Goal: Check status

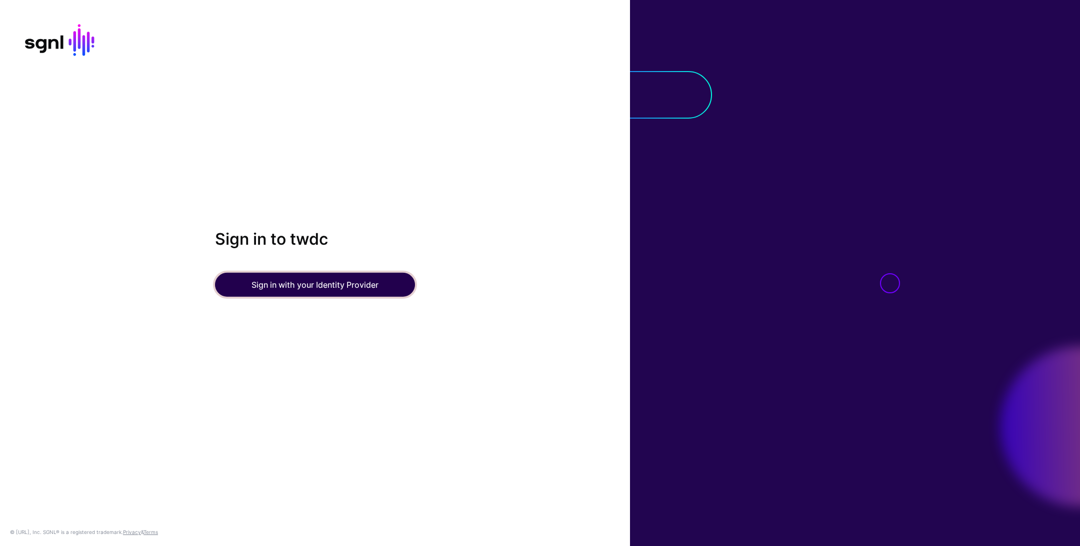
click at [349, 279] on button "Sign in with your Identity Provider" at bounding box center [315, 285] width 200 height 24
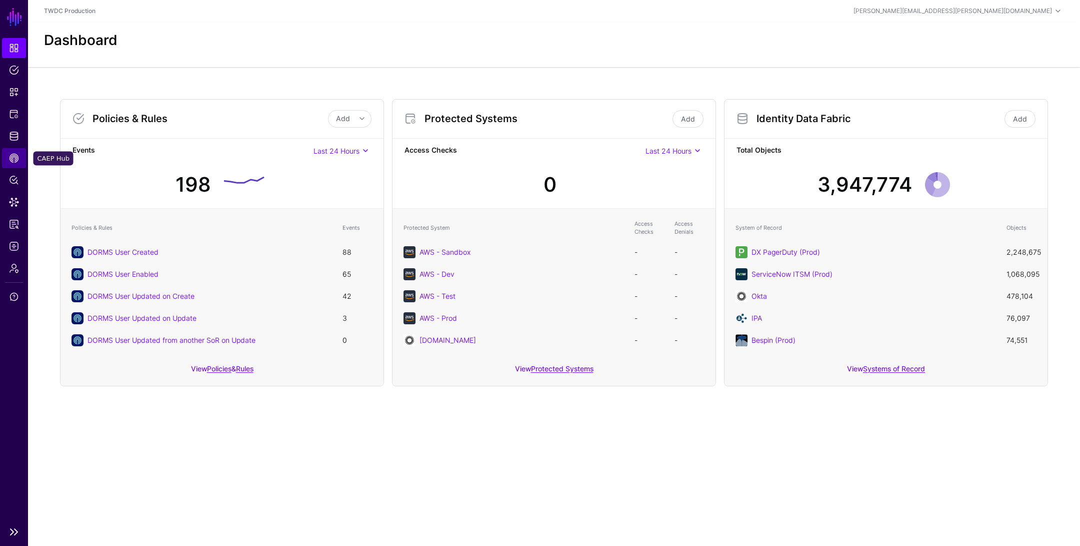
click at [17, 161] on span "CAEP Hub" at bounding box center [14, 158] width 10 height 10
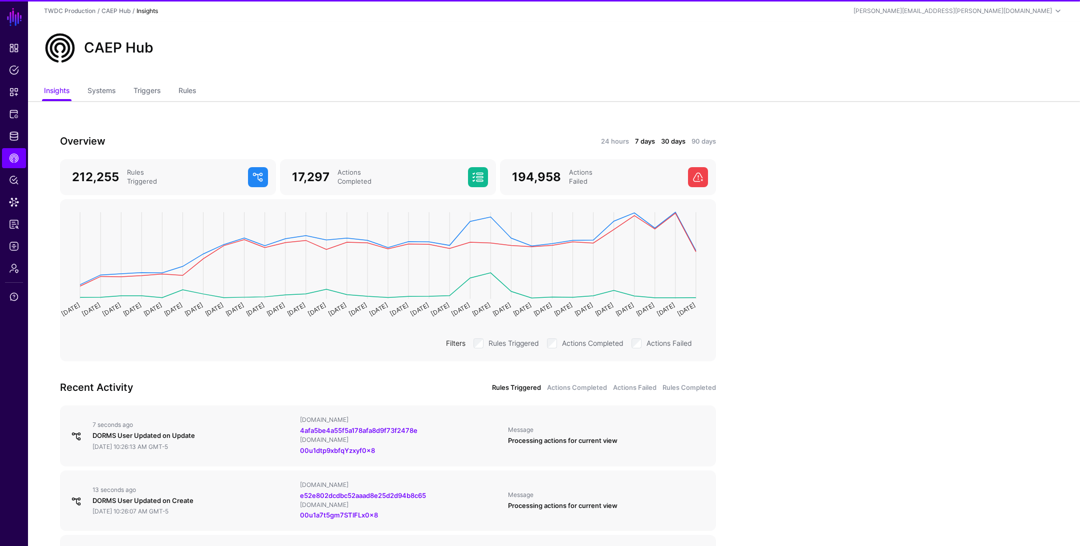
click at [645, 138] on link "7 days" at bounding box center [645, 142] width 20 height 10
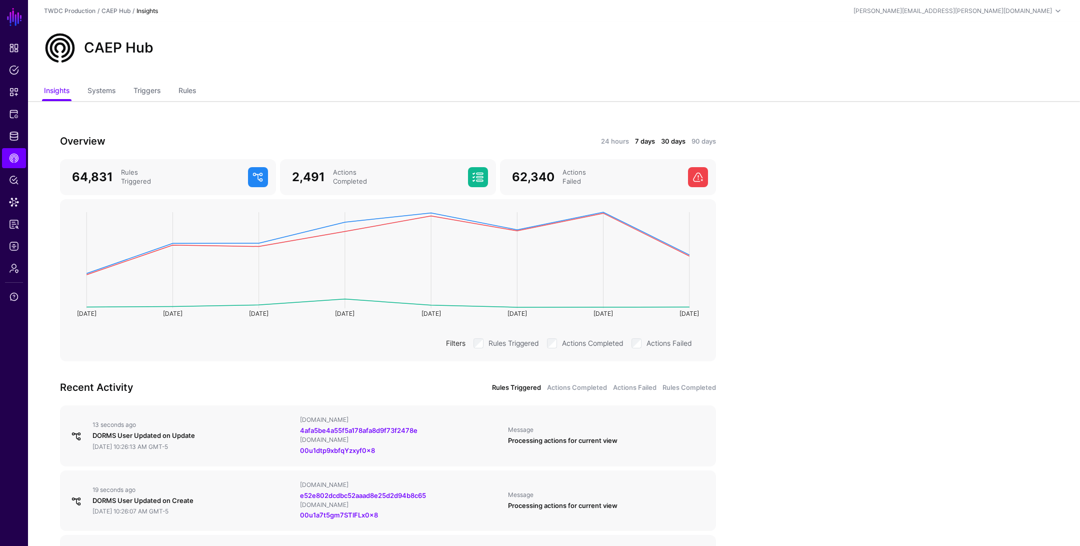
click at [678, 143] on link "30 days" at bounding box center [673, 142] width 25 height 10
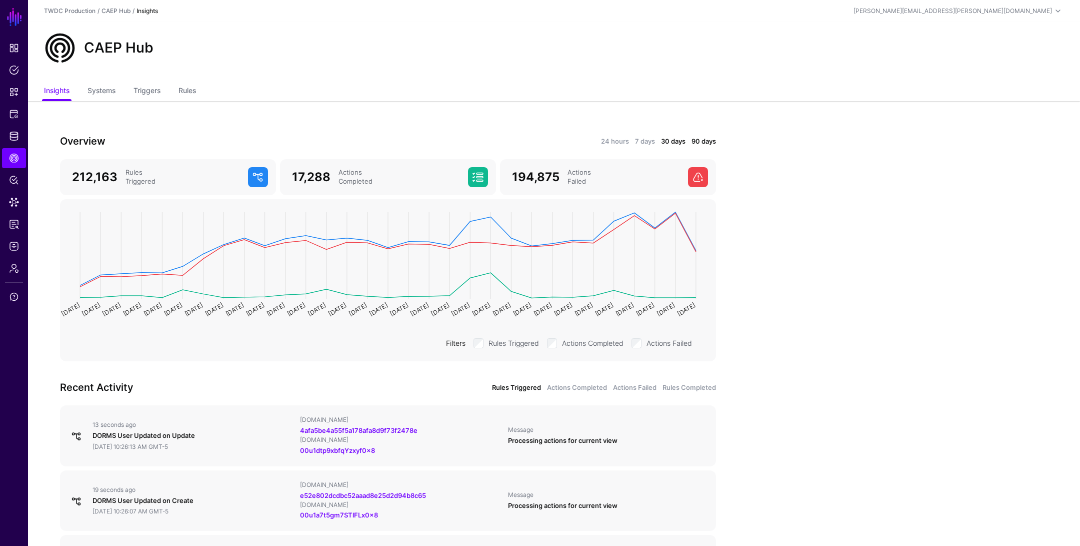
click at [710, 140] on link "90 days" at bounding box center [704, 142] width 25 height 10
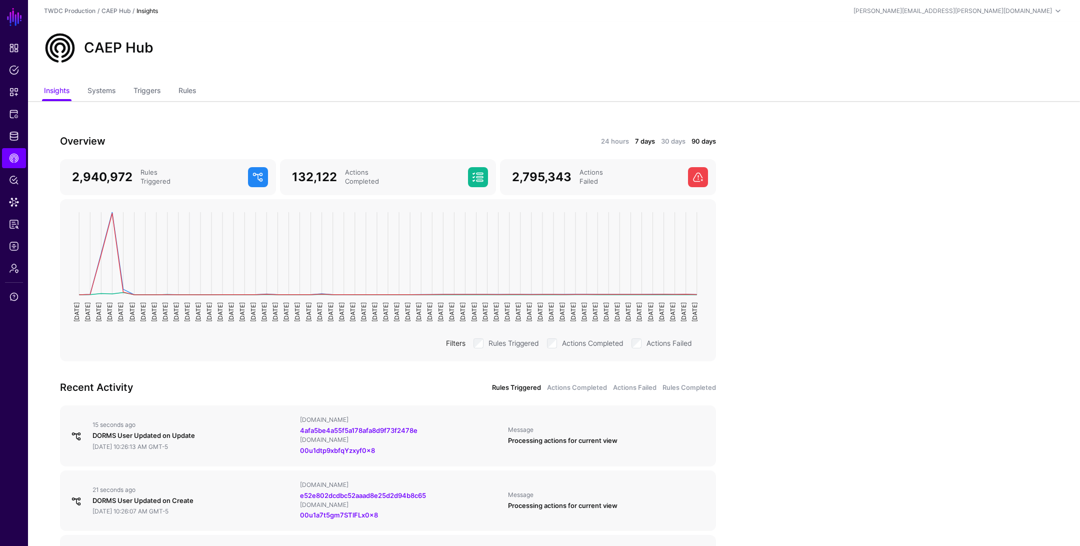
click at [639, 145] on link "7 days" at bounding box center [645, 142] width 20 height 10
